Goal: Task Accomplishment & Management: Complete application form

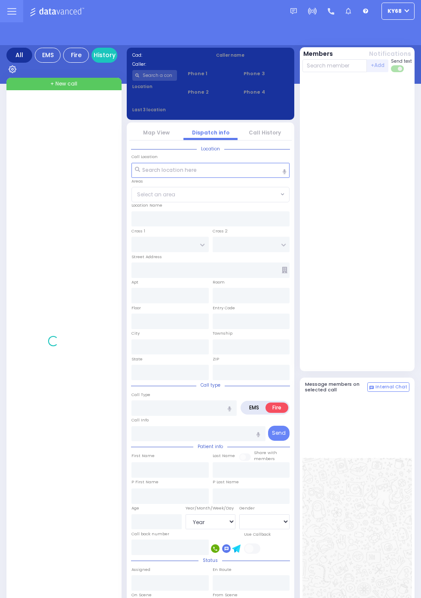
select select "Year"
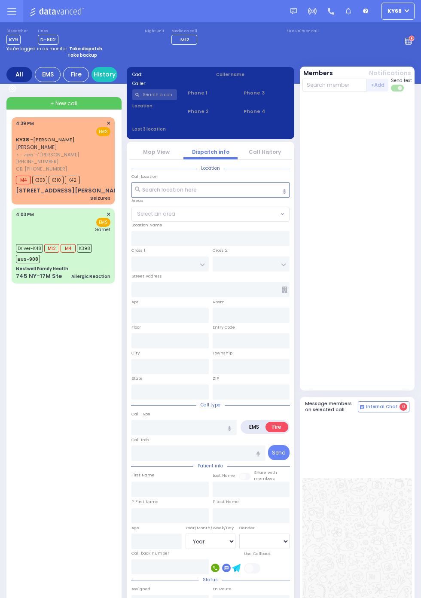
select select "Year"
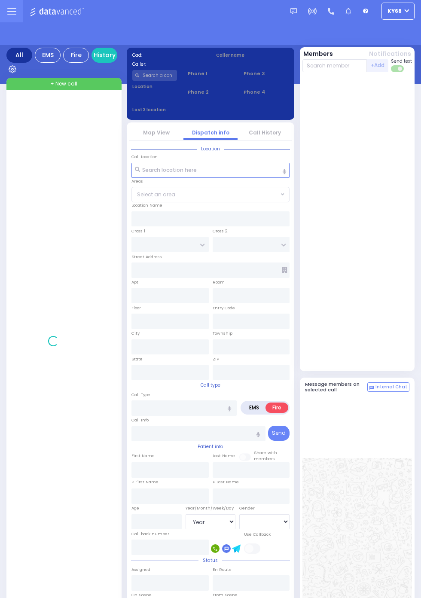
select select "Year"
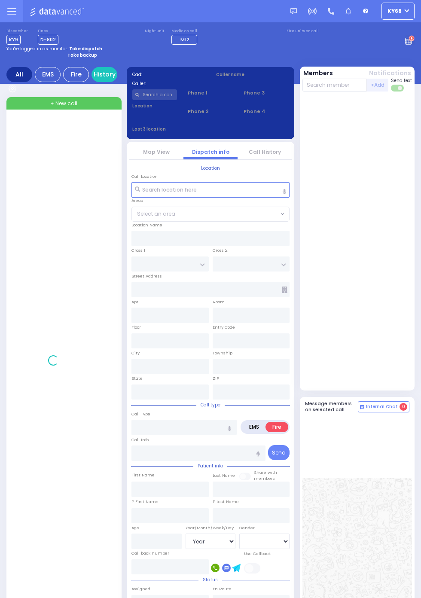
select select "Year"
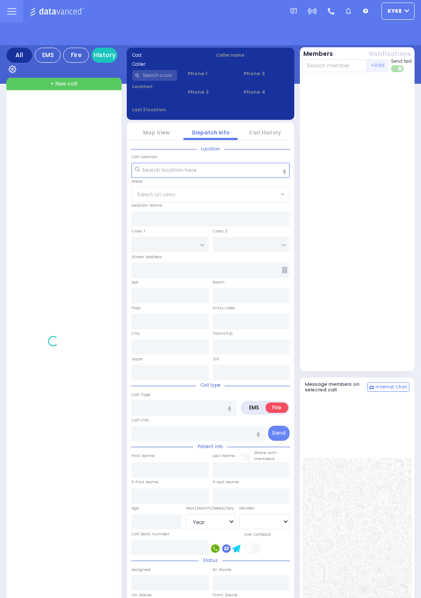
select select "Year"
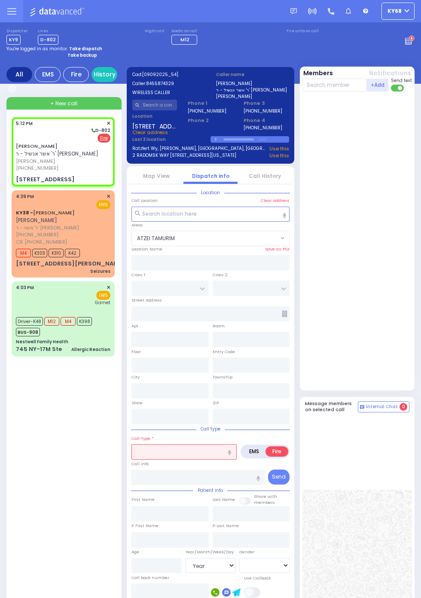
select select "ATZEI TAMURIM"
type input "KRAKOW BLVD"
type input "CHERNOBYL COURT"
type input "21 Ruzhin Road"
type input "Monroe"
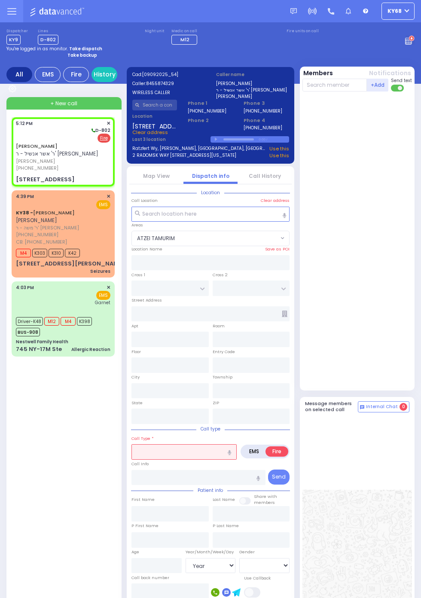
type input "[US_STATE]"
type input "10950"
radio input "true"
type input "YIDA"
type input "KARPEN"
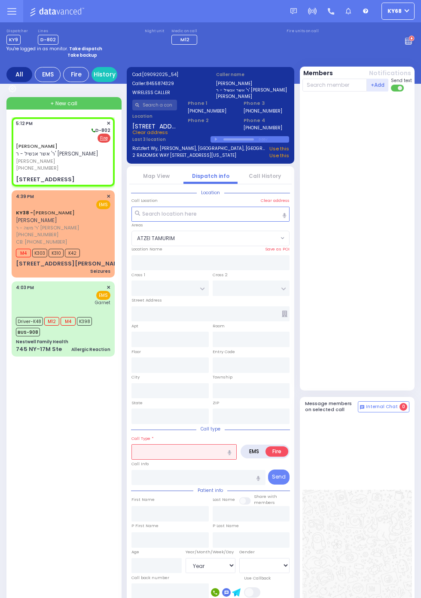
select select
type input "17:12"
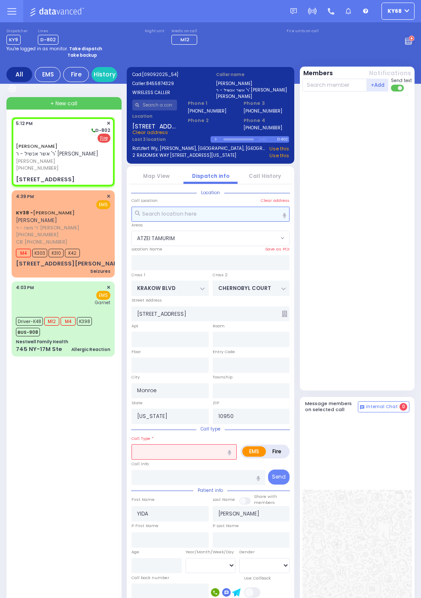
select select
radio input "false"
radio input "true"
select select
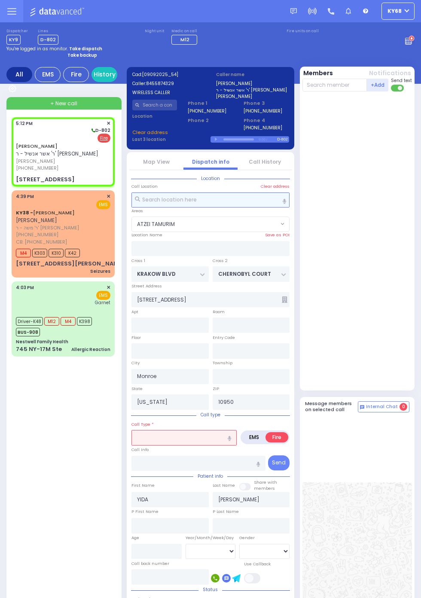
type input "001"
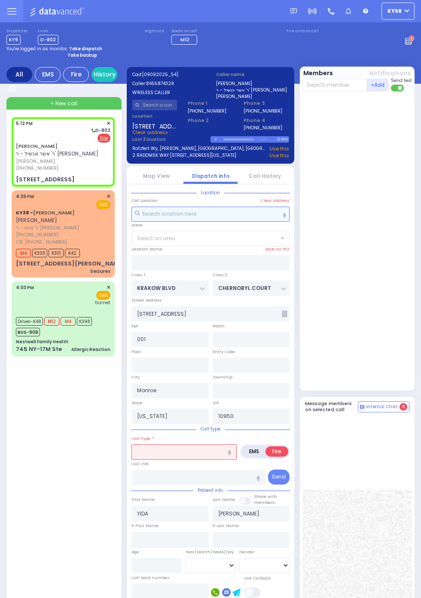
select select "ATZEI TAMURIM"
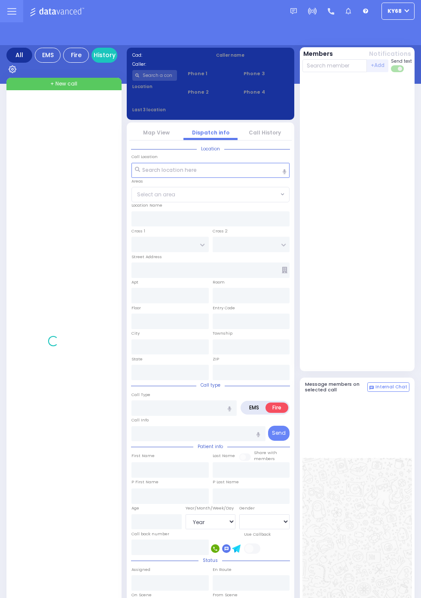
select select "Year"
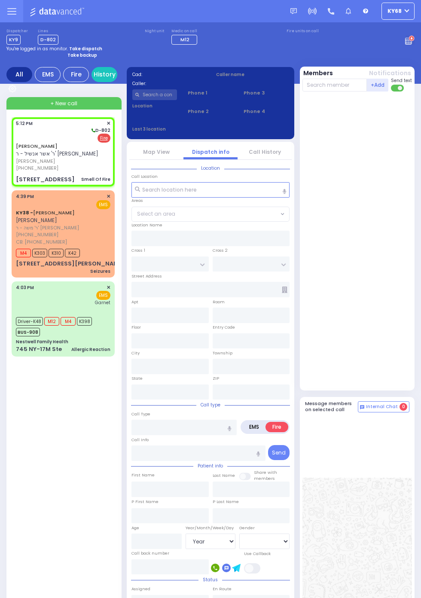
select select
type input "Smell Of Fire"
radio input "true"
type input "YIDA"
type input "KARPEN"
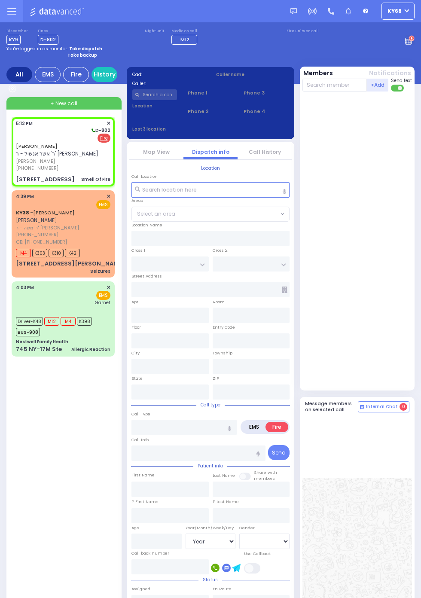
select select
type input "17:12"
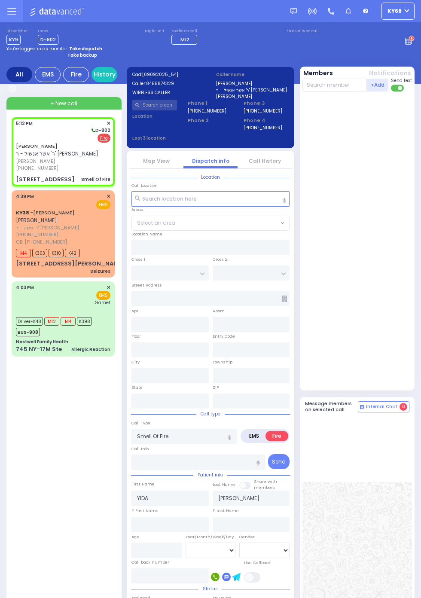
type input "KRAKOW BLVD"
type input "CHERNOBYL COURT"
type input "21 Ruzhin Road"
type input "001"
type input "Monroe"
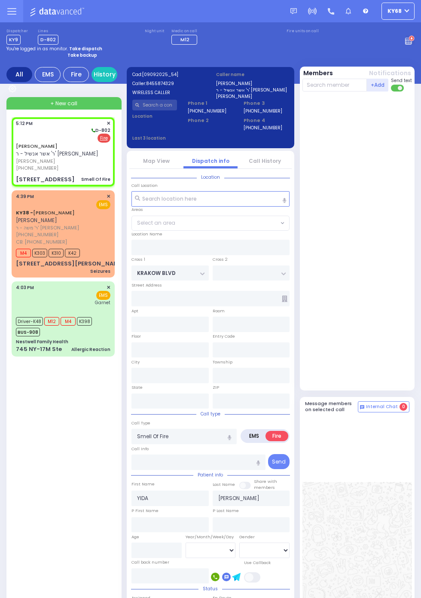
type input "[US_STATE]"
type input "10950"
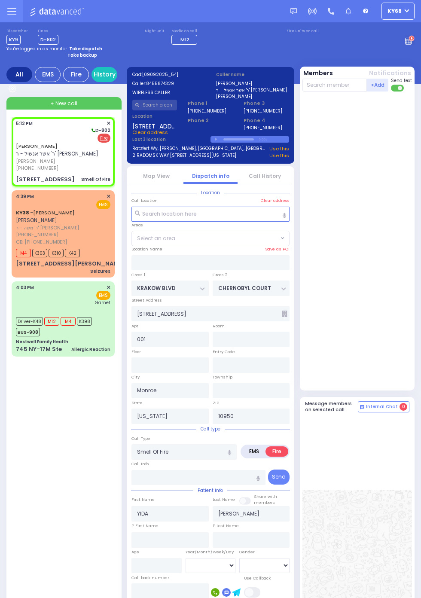
select select "ATZEI TAMURIM"
select select
radio input "true"
select select
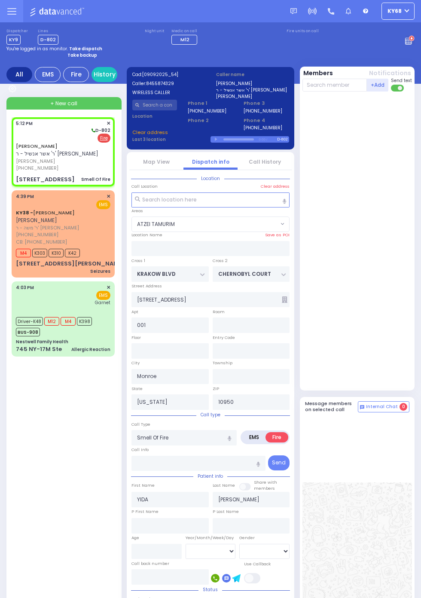
select select "ATZEI TAMURIM"
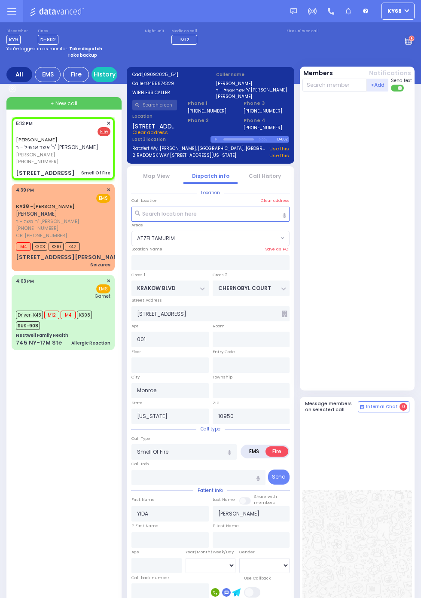
select select
radio input "true"
select select
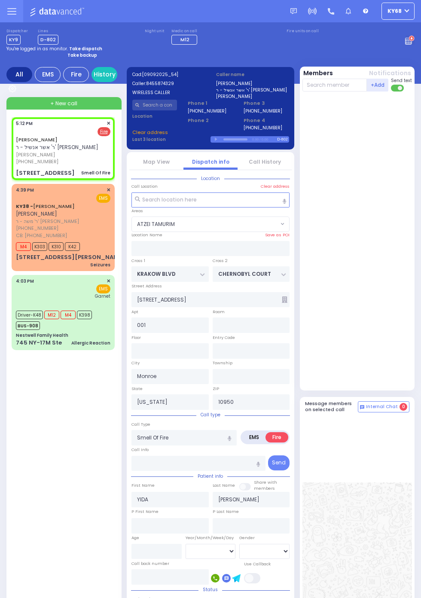
select select "ATZEI TAMURIM"
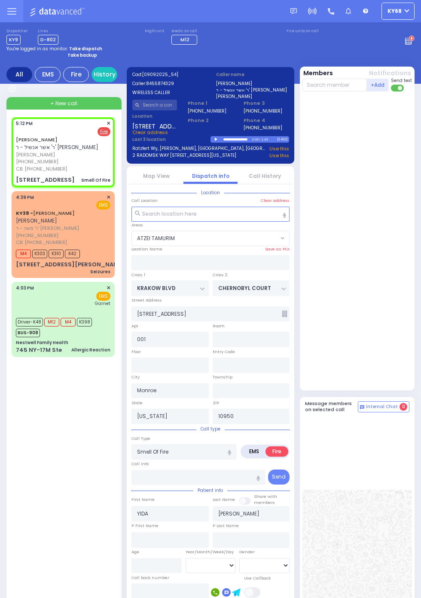
select select
radio input "true"
select select
type input "8455874329"
select select "ATZEI TAMURIM"
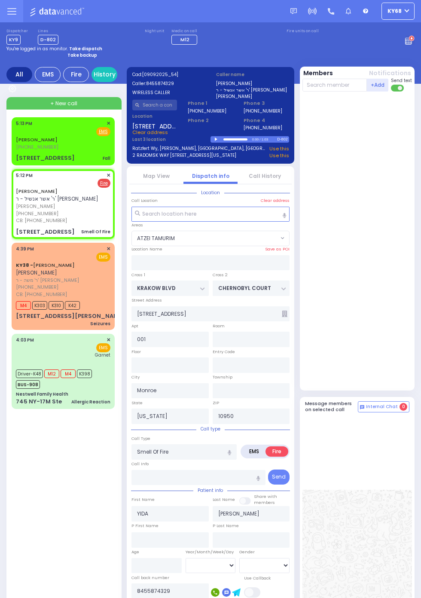
click at [16, 154] on div "[STREET_ADDRESS]" at bounding box center [45, 158] width 59 height 9
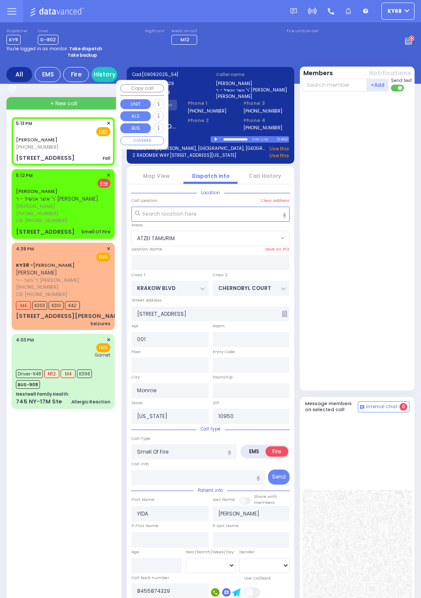
select select
type input "Fall"
radio input "true"
type input "BURECH"
type input "ROSENBERGER"
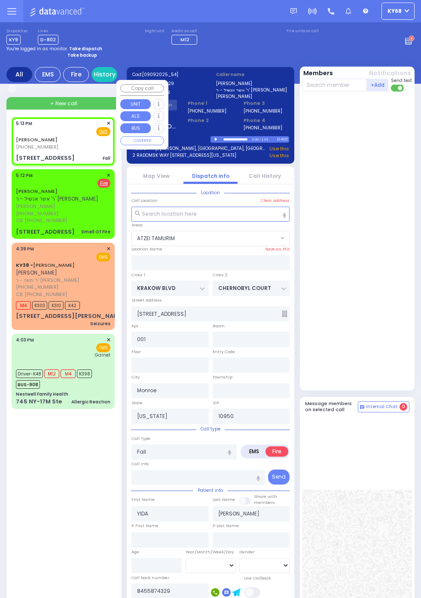
type input "7"
select select "Year"
select select "[DEMOGRAPHIC_DATA]"
type input "17:13"
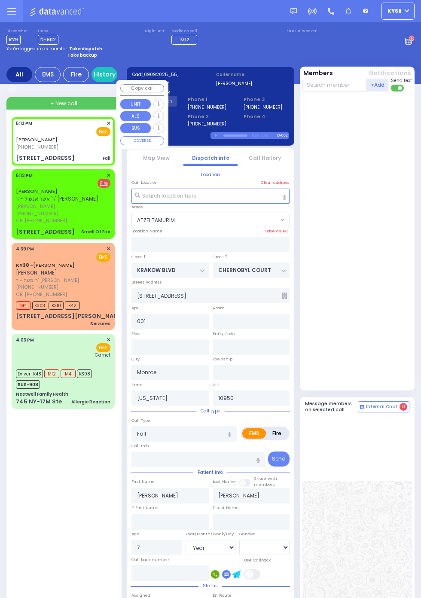
type input "PECOS COURT"
type input "ALAMO COURT"
type input "73 Duelk Ave"
select select "BLOOMING GROVE"
click at [402, 268] on div at bounding box center [359, 241] width 112 height 292
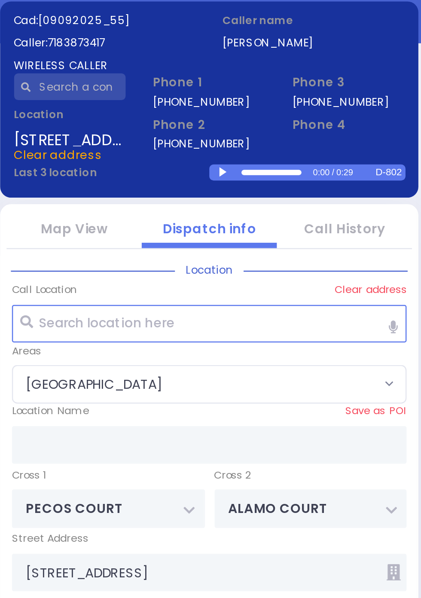
click at [218, 137] on div at bounding box center [217, 136] width 5 height 4
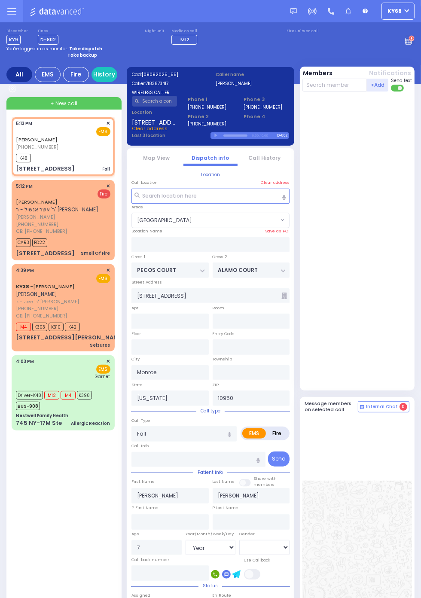
select select
radio input "true"
select select "Year"
select select "[DEMOGRAPHIC_DATA]"
type input "17:15"
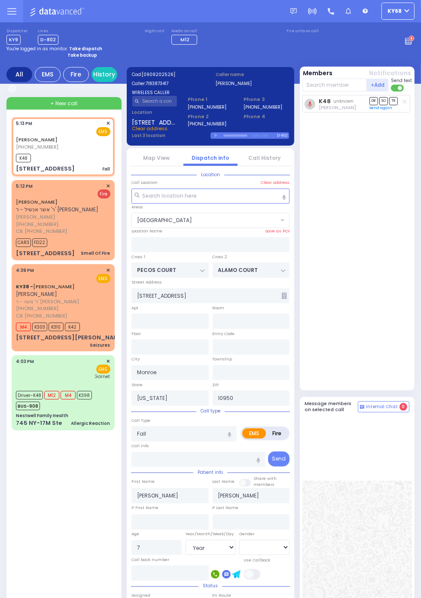
select select "[GEOGRAPHIC_DATA]"
select select
radio input "true"
select select "Year"
select select "[DEMOGRAPHIC_DATA]"
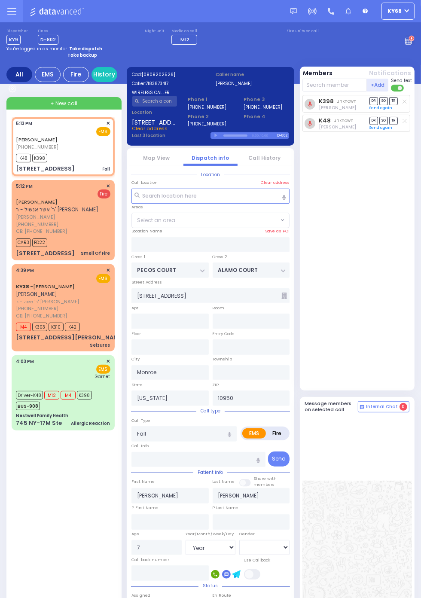
select select "[GEOGRAPHIC_DATA]"
select select
radio input "true"
select select "Year"
select select "[DEMOGRAPHIC_DATA]"
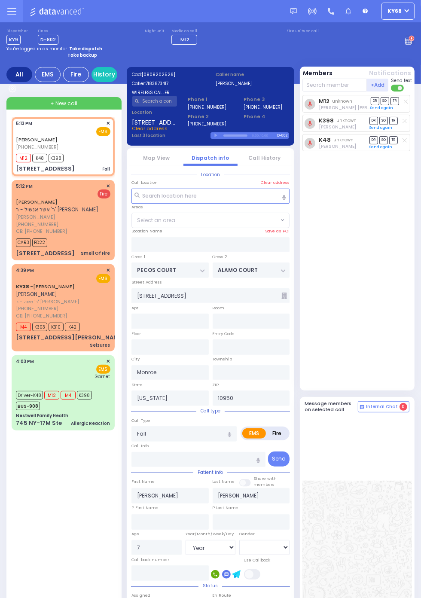
select select "[GEOGRAPHIC_DATA]"
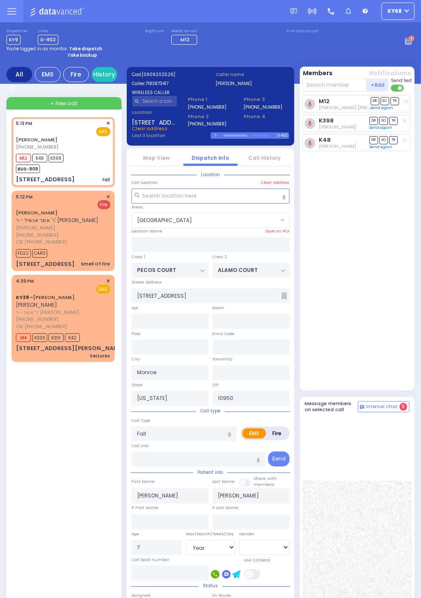
select select
radio input "true"
select select "Year"
select select "[DEMOGRAPHIC_DATA]"
select select "[GEOGRAPHIC_DATA]"
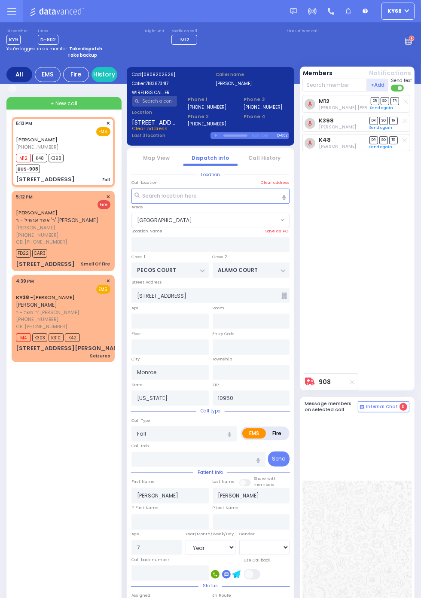
click at [163, 159] on link "Map View" at bounding box center [156, 157] width 27 height 7
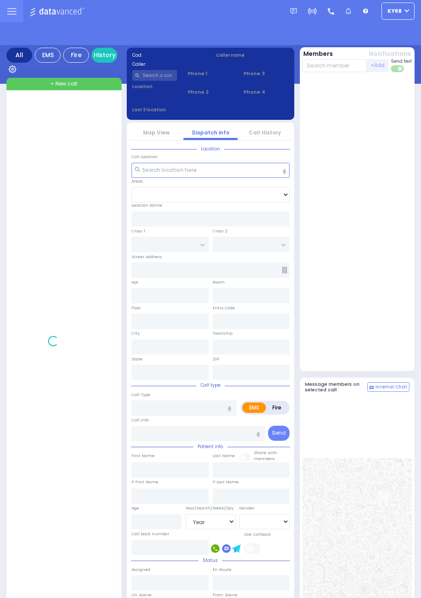
select select "Year"
select select "[DEMOGRAPHIC_DATA]"
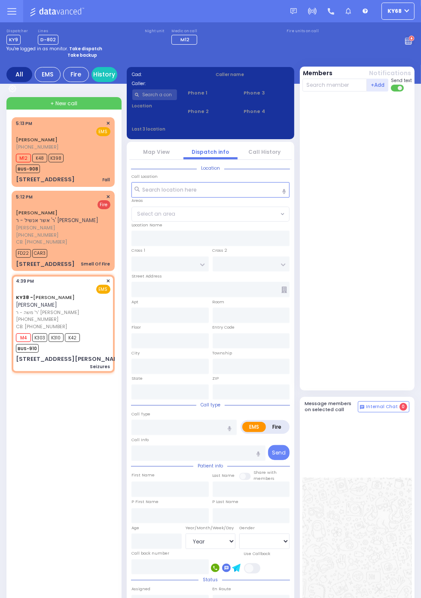
select select
type input "Seizures"
radio input "true"
type input "[PERSON_NAME]"
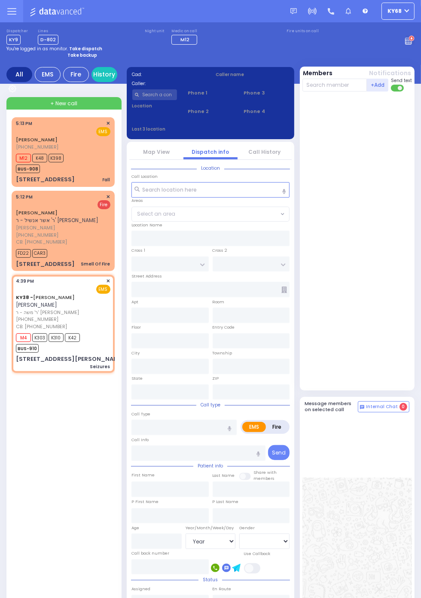
select select
type input "8455902301"
type input "16:39"
type input "16:41"
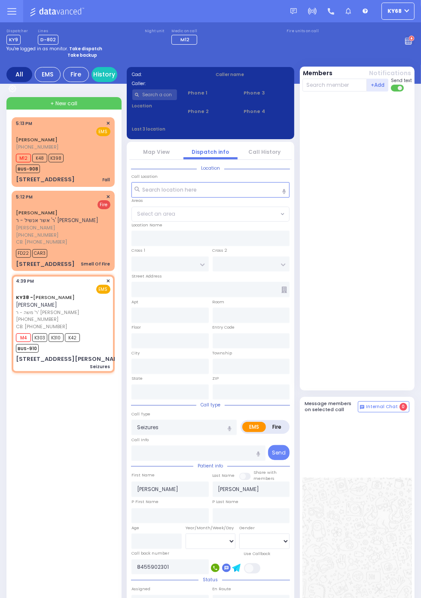
type input "JAMES RD"
type input "[STREET_ADDRESS][PERSON_NAME]"
type input "Monroe"
type input "[US_STATE]"
type input "10950"
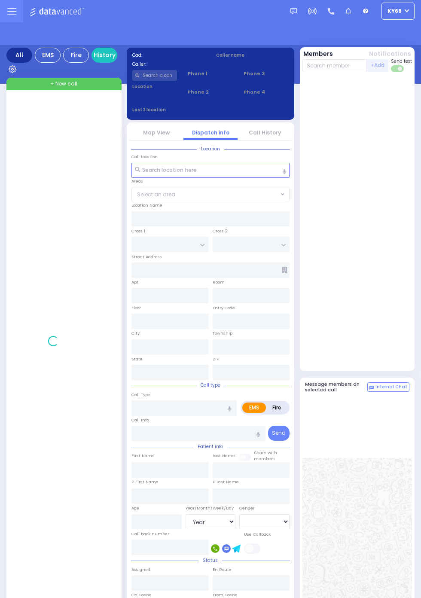
select select "Year"
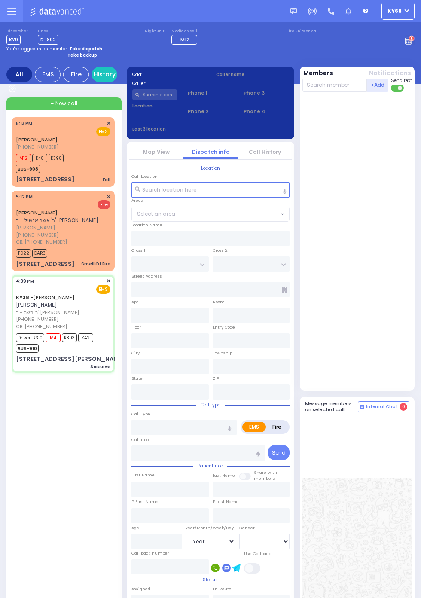
select select
type input "Seizures"
radio input "true"
type input "AVRUM MAYER"
type input "MILLER"
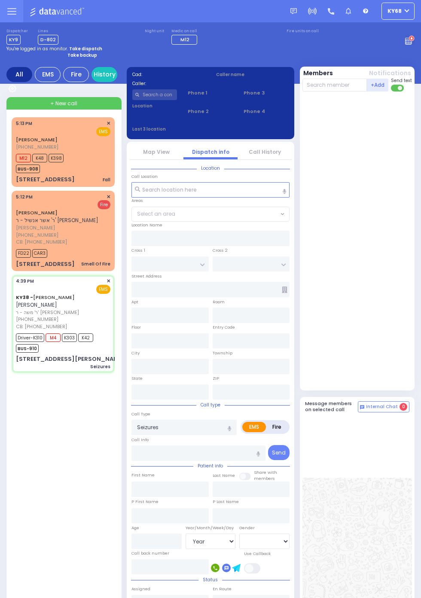
type input "Unknown"
select select "Year"
type input "8455902301"
type input "16:39"
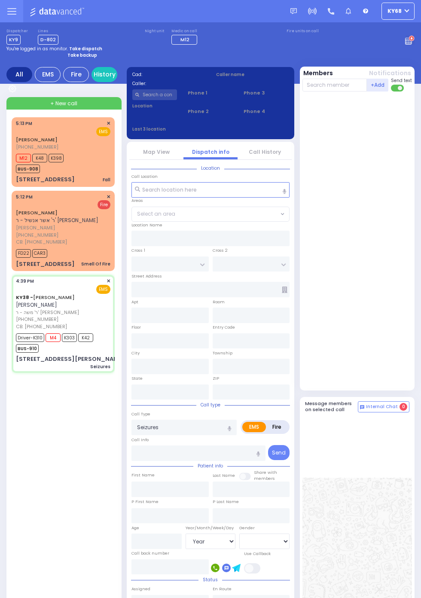
type input "16:41"
type input "16:46"
type input "16:57"
type input "17:24"
type input "17:49"
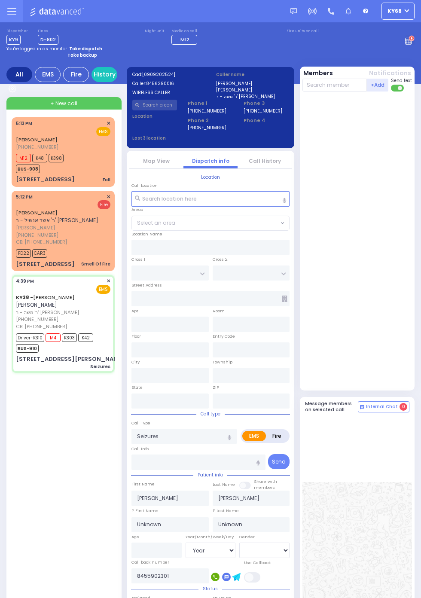
select select
radio input "true"
select select "Year"
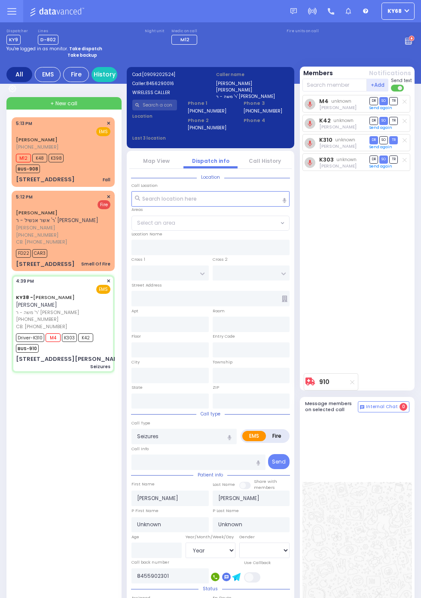
type input "JAMES RD"
type input "[STREET_ADDRESS][PERSON_NAME]"
type input "Monroe"
type input "New York"
type input "10950"
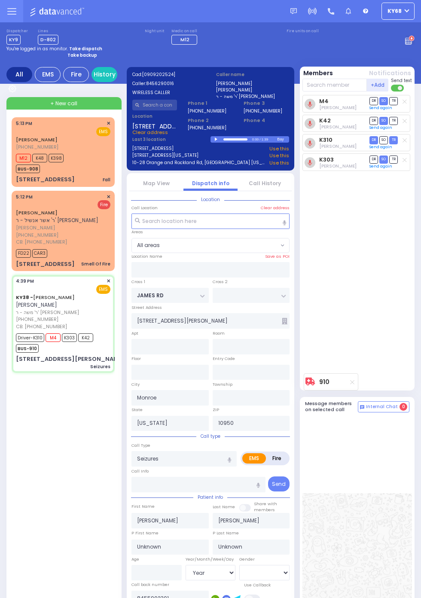
select select
radio input "true"
type input "Monica"
select select "Year"
select select
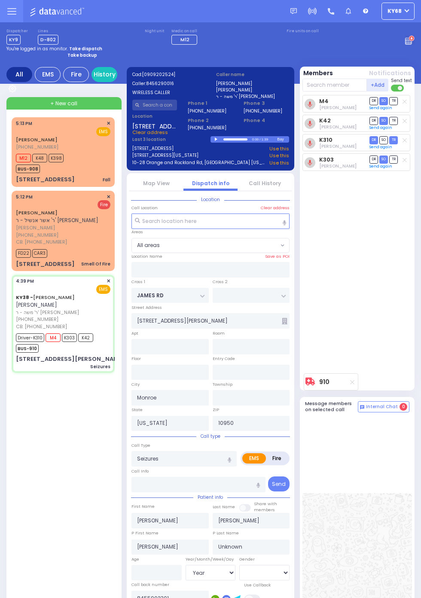
radio input "true"
type input "Feliciano"
select select "Year"
select select
radio input "true"
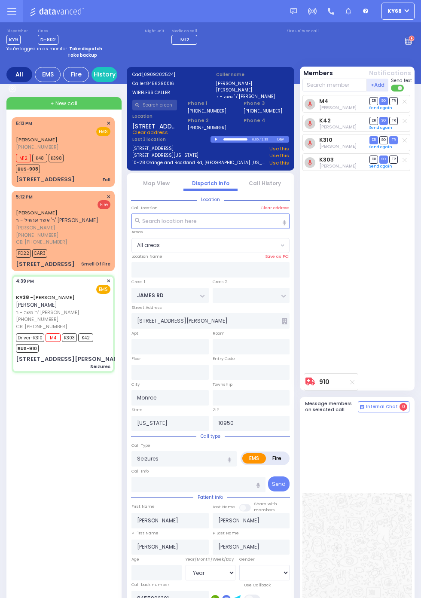
select select "Year"
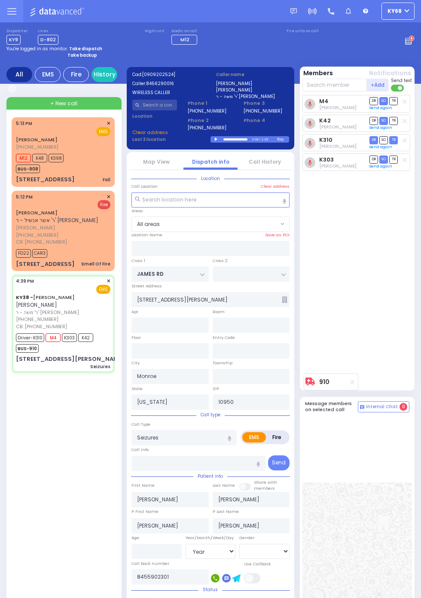
select select
radio input "true"
select select "Year"
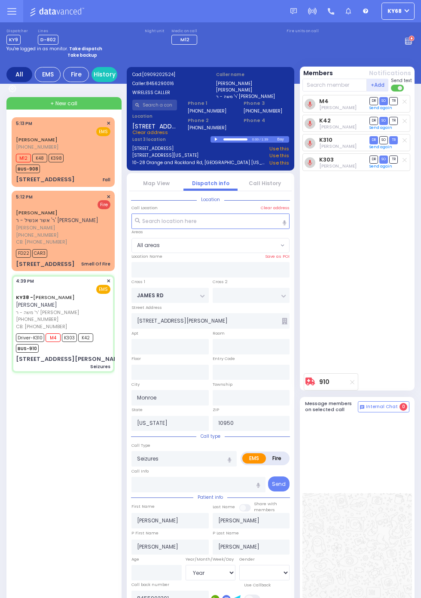
select select
radio input "true"
select select "Year"
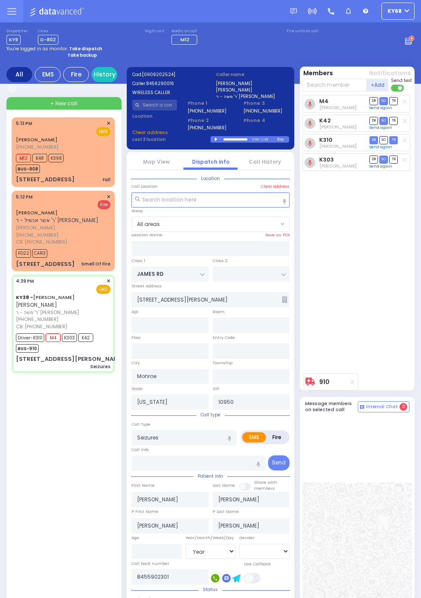
select select
radio input "true"
select select "Year"
select select
radio input "true"
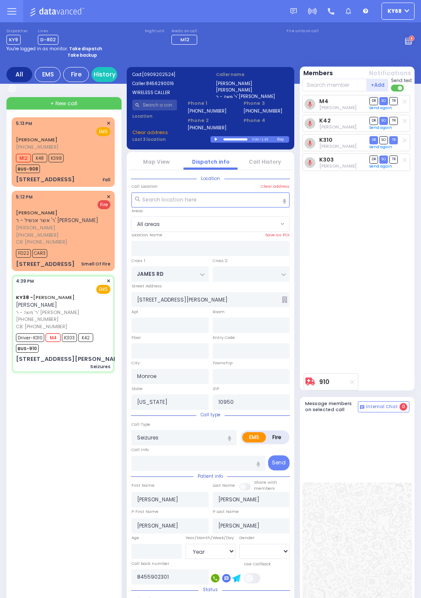
select select "Year"
select select
radio input "true"
select select "Year"
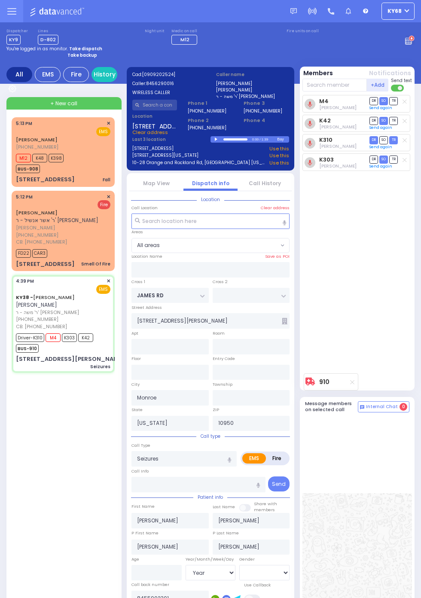
select select
radio input "true"
select select "Year"
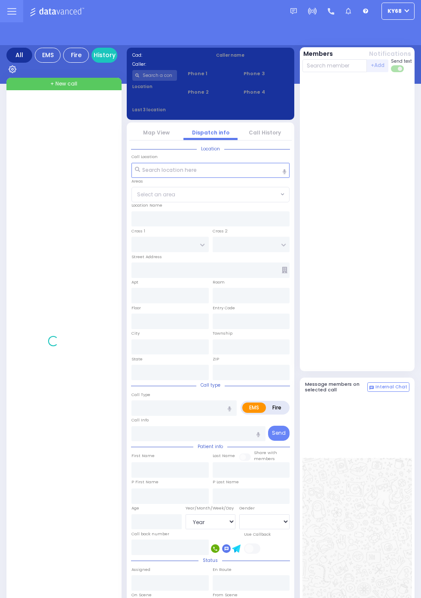
select select "Year"
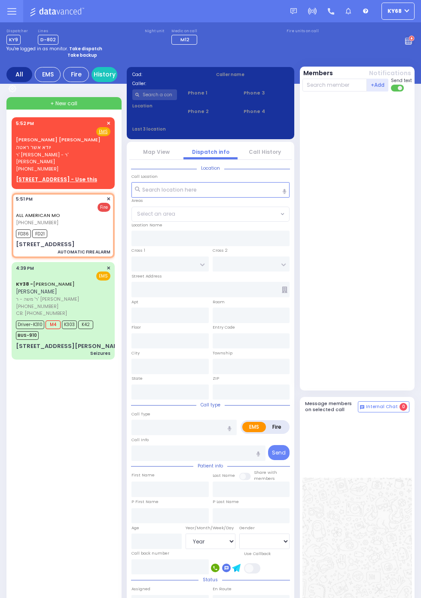
select select
type input "AUTOMATIC FIRE ALARM"
radio input "false"
radio input "true"
type input "zone 2"
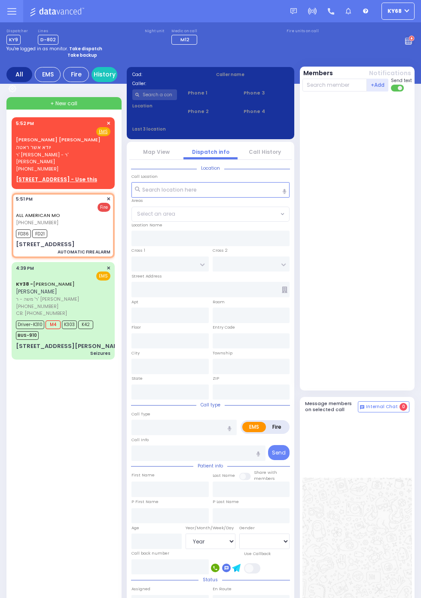
select select
type input "17:51"
type input "17:52"
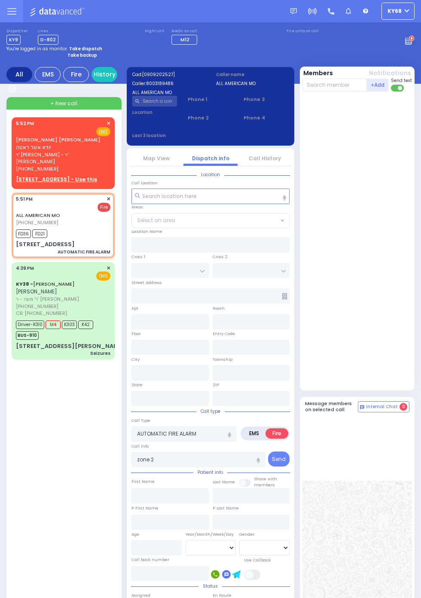
type input "AMSTERDAM WAY"
type input "TARNIGRAD WAY"
type input "[STREET_ADDRESS]"
type input "[PERSON_NAME]"
type input "[US_STATE]"
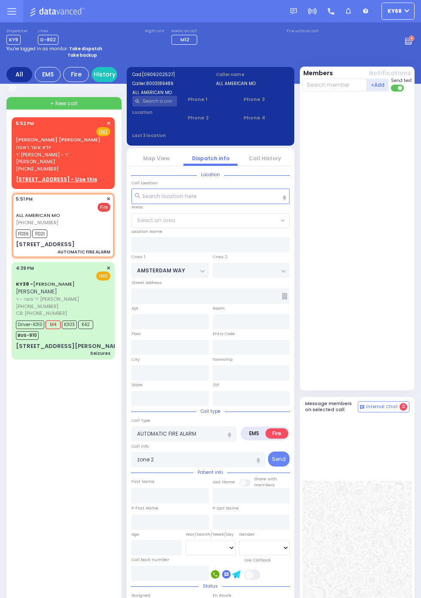
type input "10950"
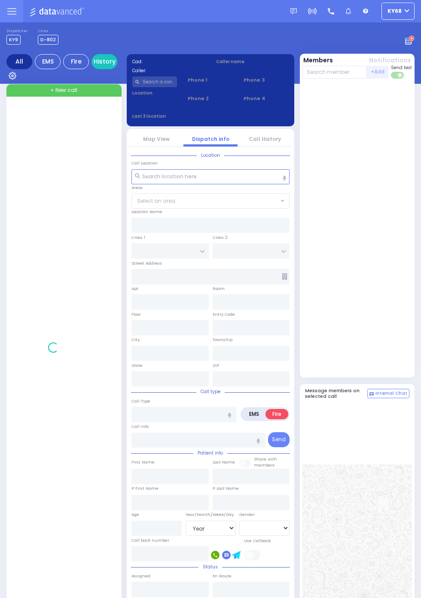
select select "Year"
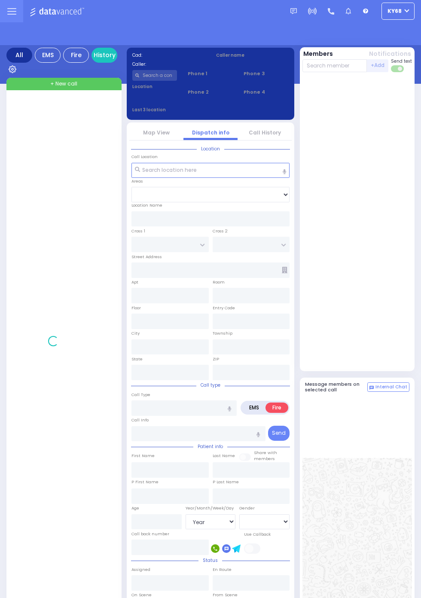
select select "Year"
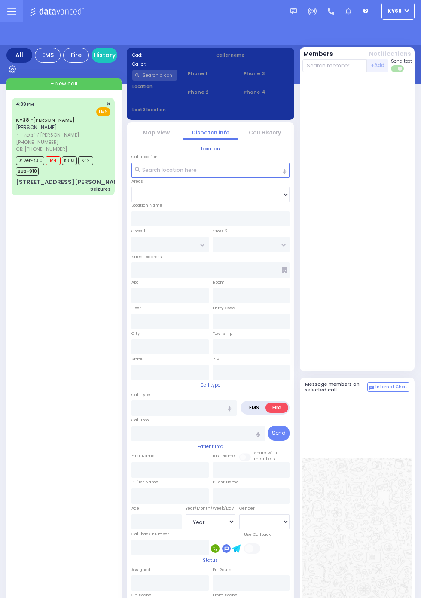
select select "Year"
